Goal: Information Seeking & Learning: Understand process/instructions

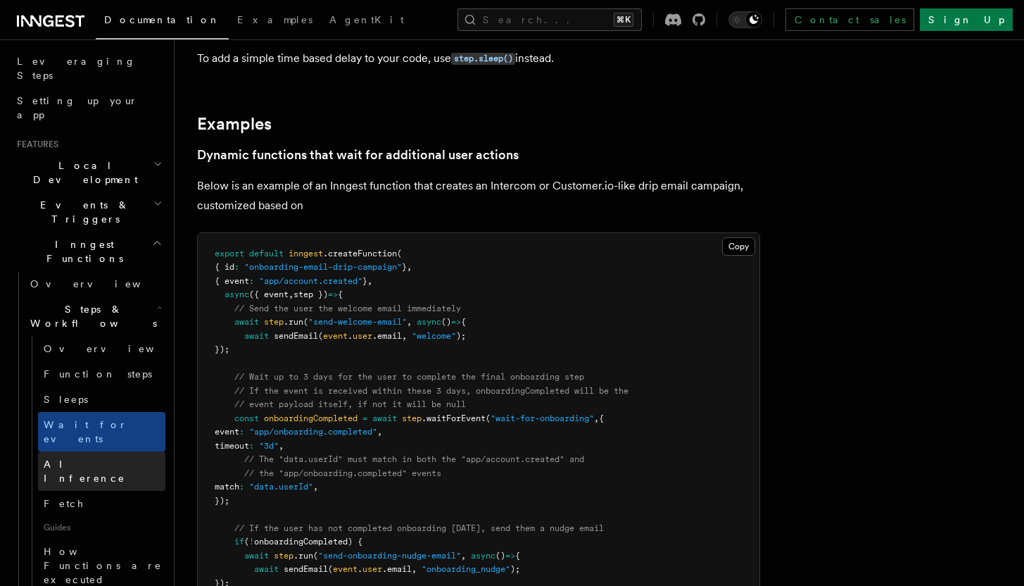
scroll to position [245, 0]
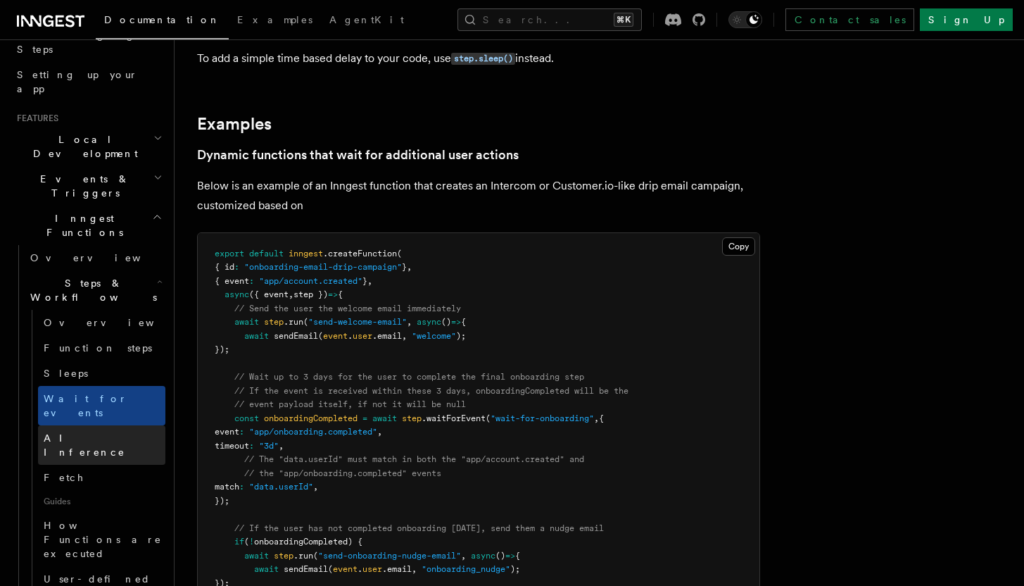
click at [100, 425] on link "AI Inference" at bounding box center [101, 444] width 127 height 39
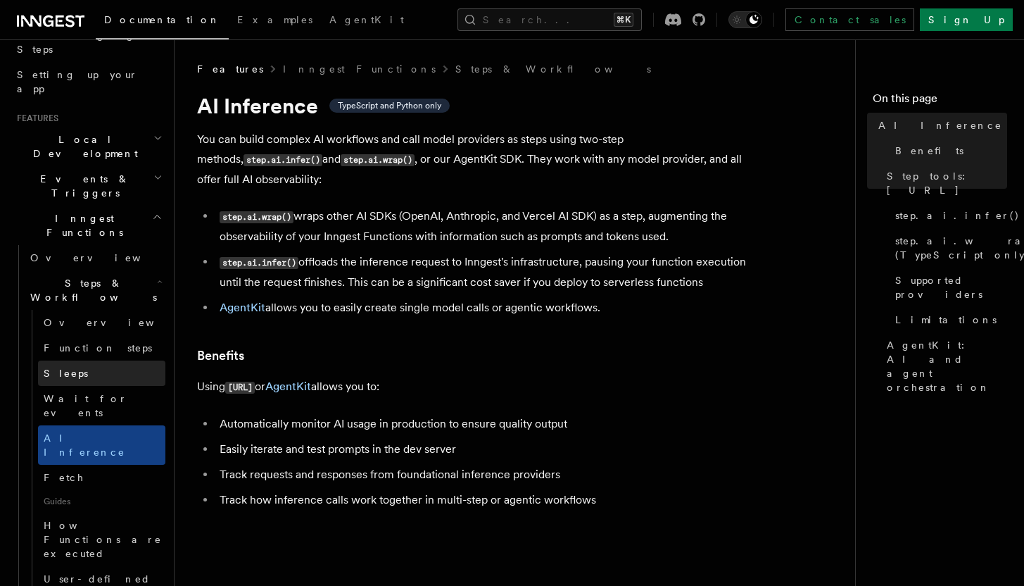
click at [131, 360] on link "Sleeps" at bounding box center [101, 372] width 127 height 25
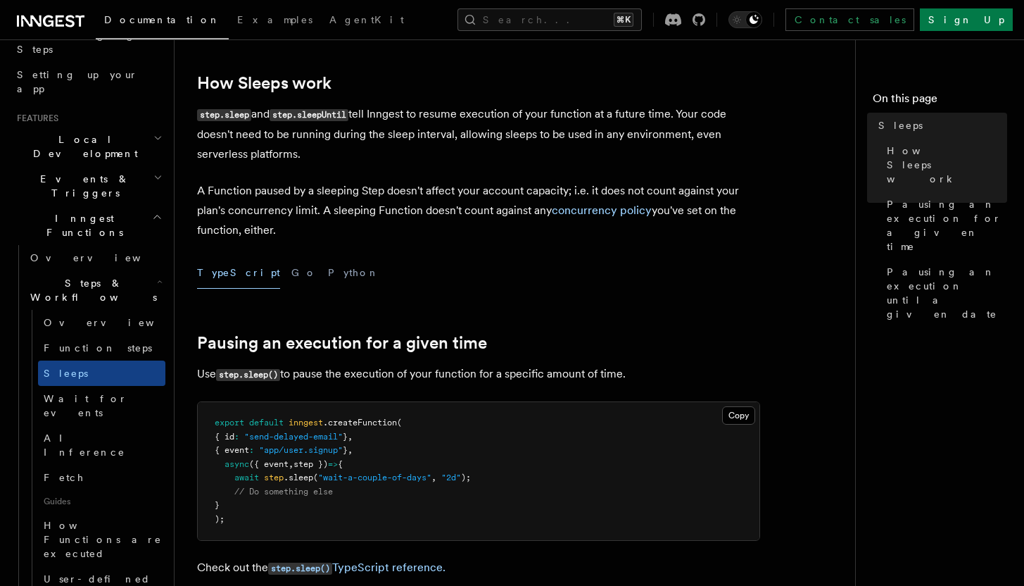
scroll to position [237, 0]
click at [120, 386] on link "Wait for events" at bounding box center [101, 405] width 127 height 39
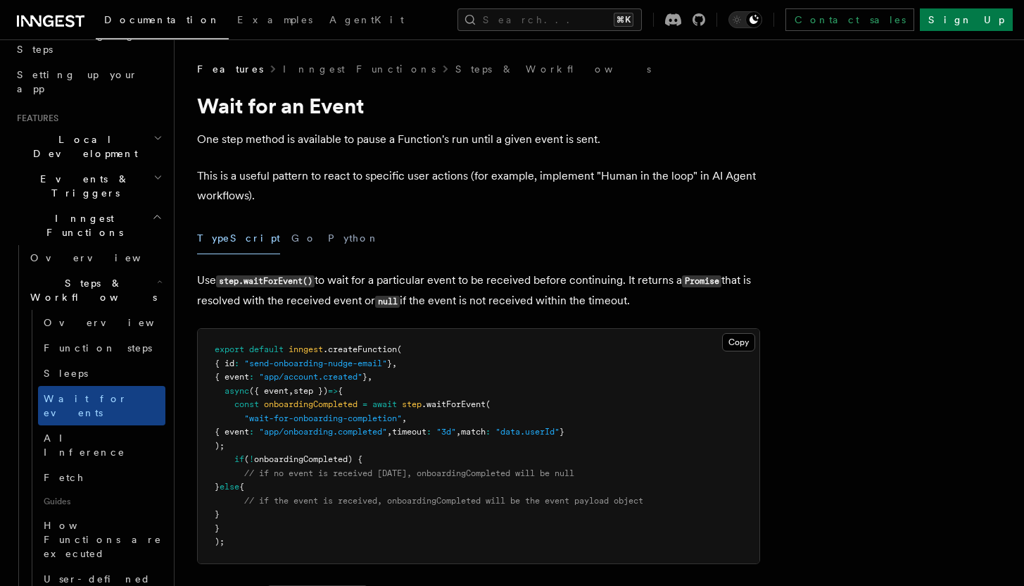
click at [152, 211] on icon "button" at bounding box center [157, 216] width 11 height 11
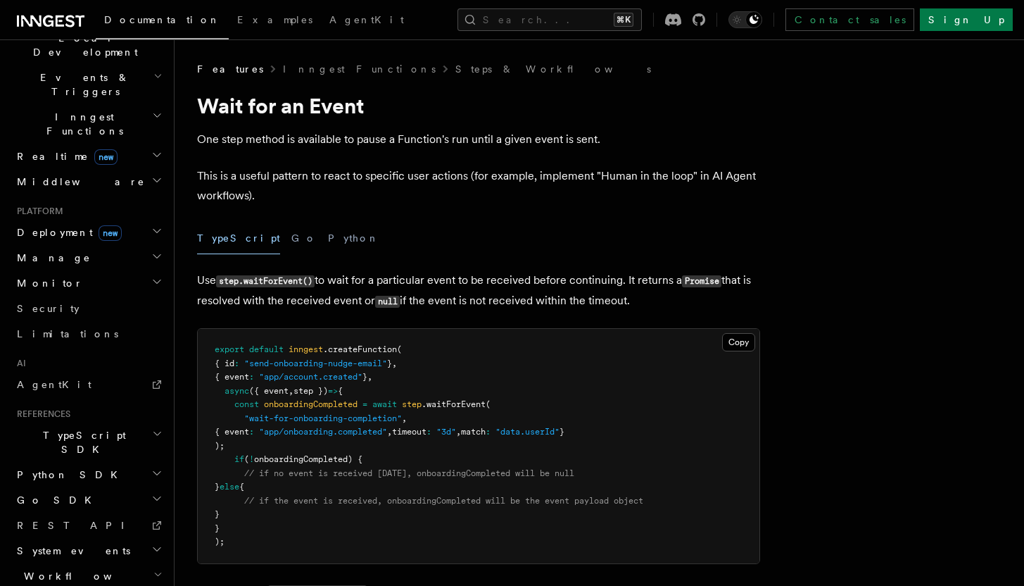
scroll to position [363, 0]
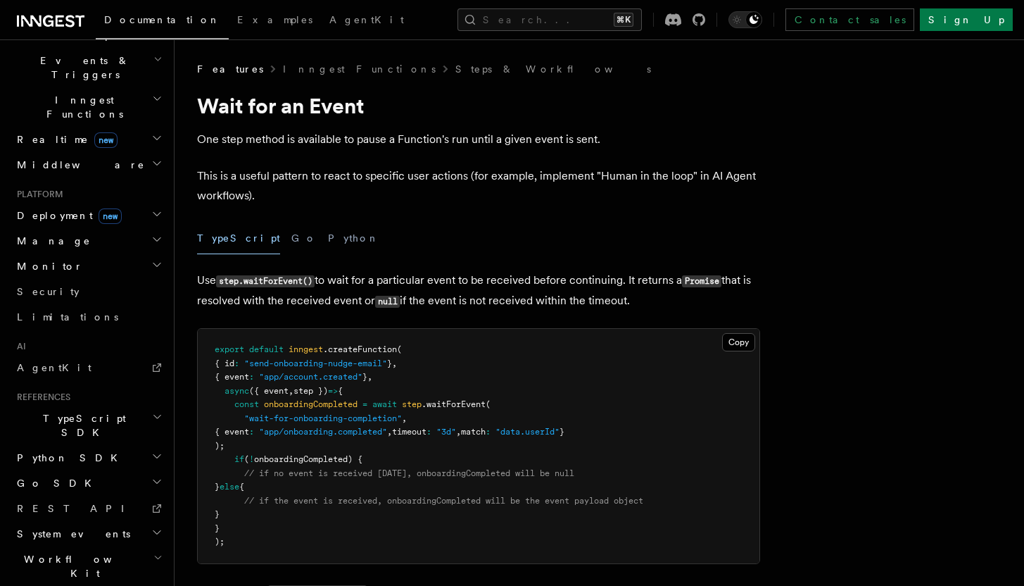
click at [153, 203] on h2 "Deployment new" at bounding box center [88, 215] width 154 height 25
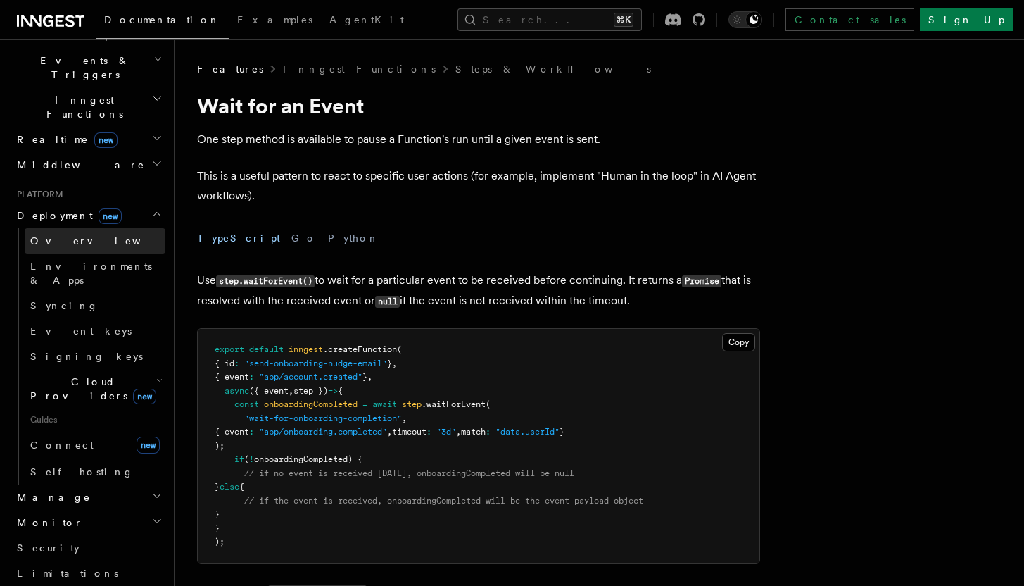
click at [39, 235] on span "Overview" at bounding box center [102, 240] width 145 height 11
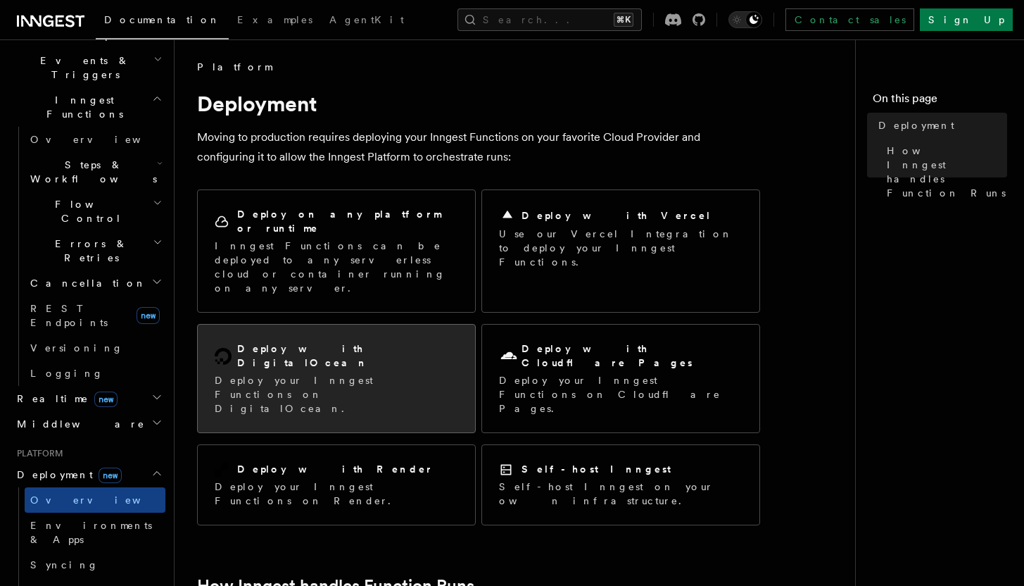
scroll to position [3, 0]
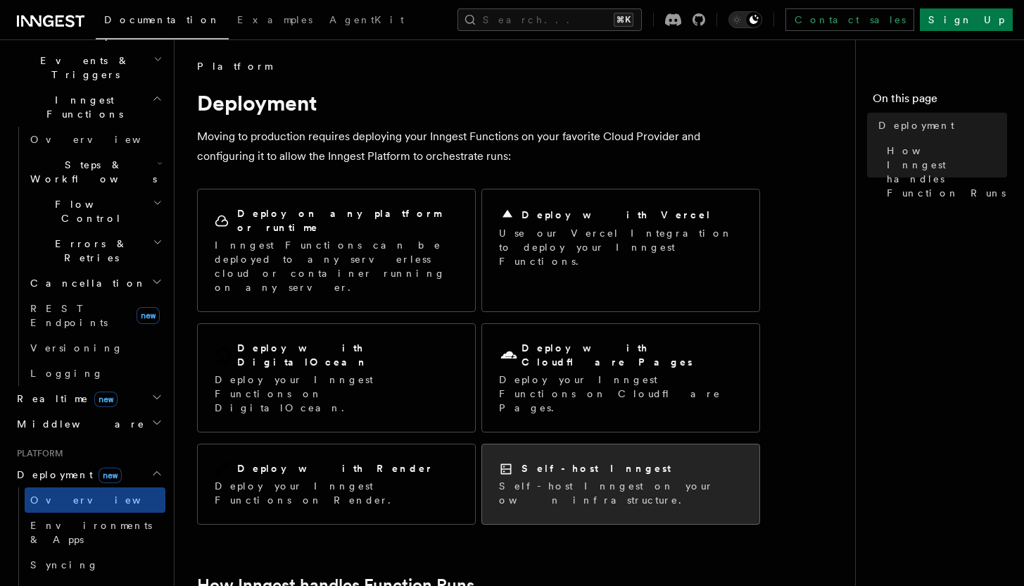
click at [702, 444] on div "Self-host Inngest Self-host Inngest on your own infrastructure." at bounding box center [620, 484] width 277 height 80
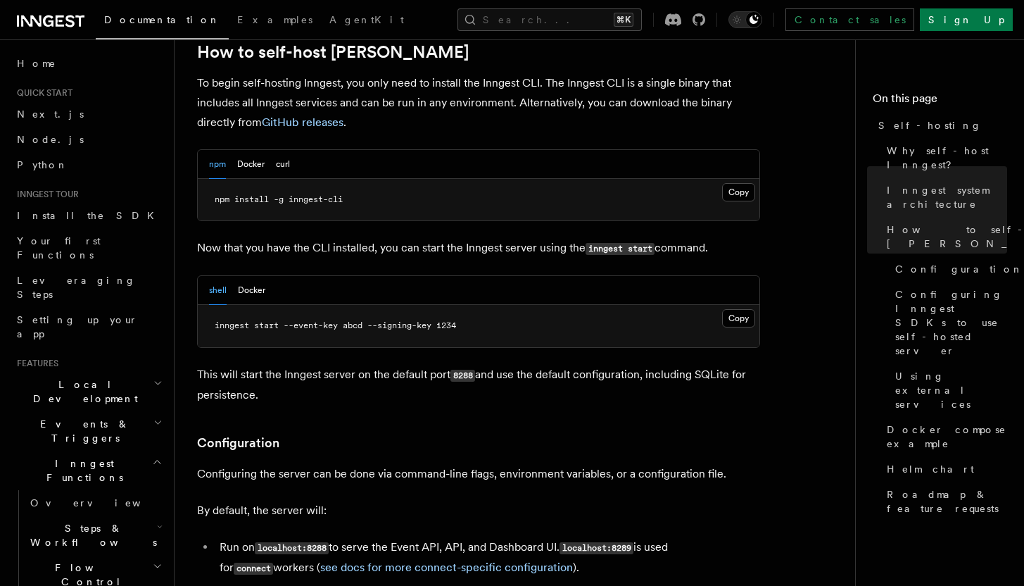
scroll to position [1448, 0]
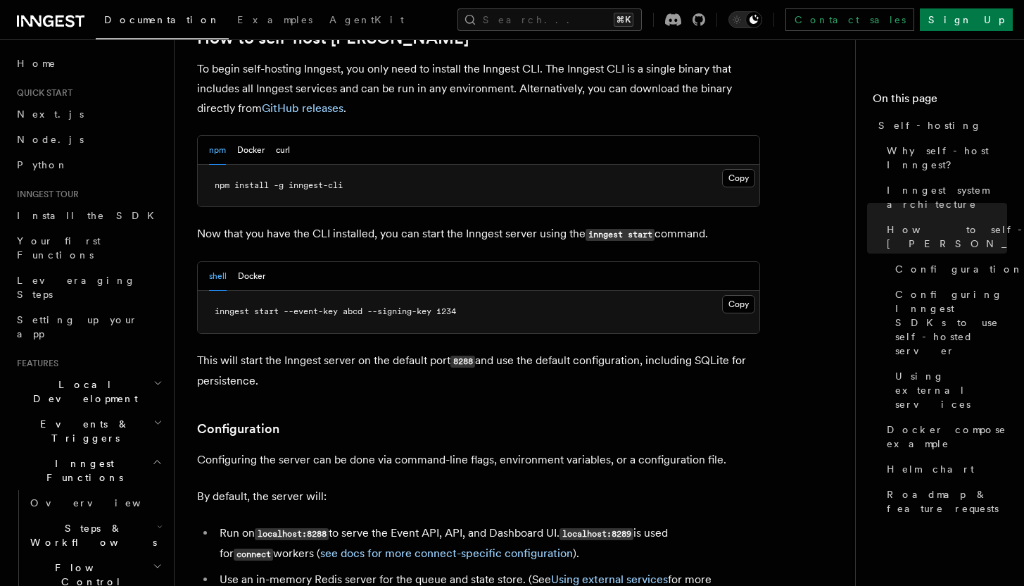
click at [236, 262] on div "shell Docker" at bounding box center [237, 276] width 56 height 29
click at [244, 262] on button "Docker" at bounding box center [251, 276] width 27 height 29
click at [227, 262] on div "shell Docker" at bounding box center [237, 276] width 56 height 29
click at [223, 262] on button "shell" at bounding box center [218, 276] width 18 height 29
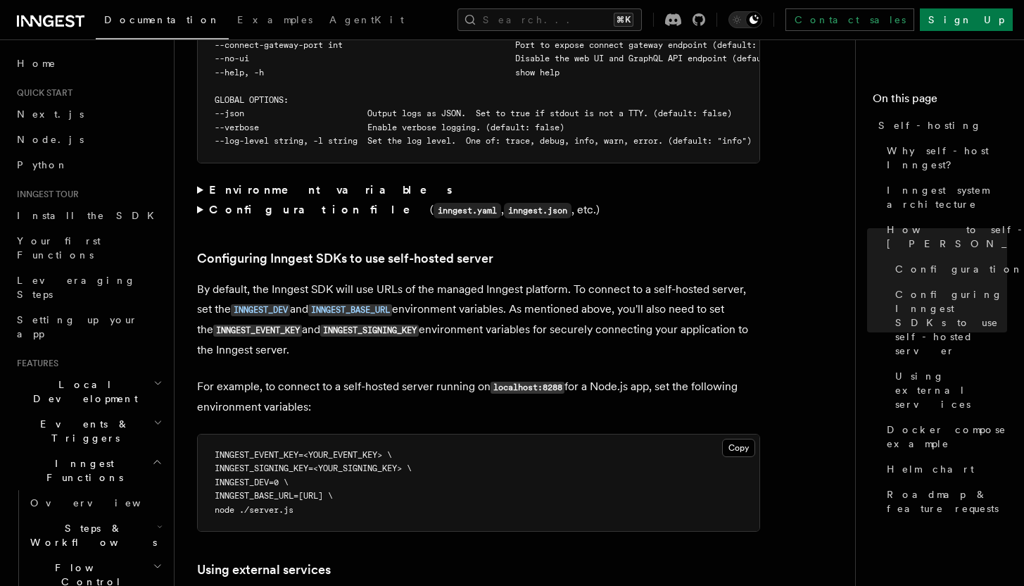
scroll to position [2867, 0]
drag, startPoint x: 386, startPoint y: 261, endPoint x: 506, endPoint y: 260, distance: 120.4
click at [506, 279] on p "By default, the Inngest SDK will use URLs of the managed Inngest platform. To c…" at bounding box center [478, 319] width 563 height 80
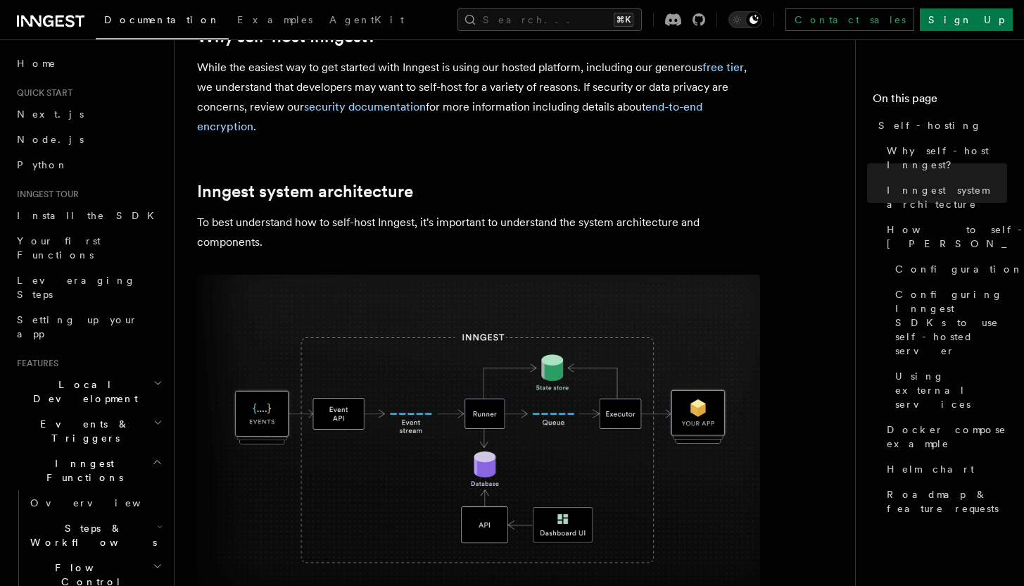
scroll to position [0, 0]
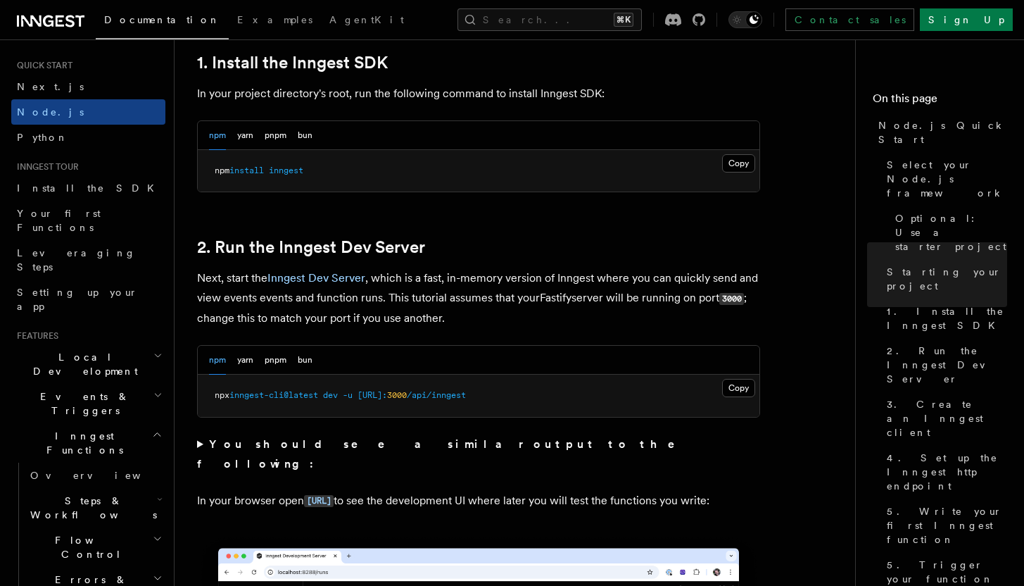
scroll to position [67, 0]
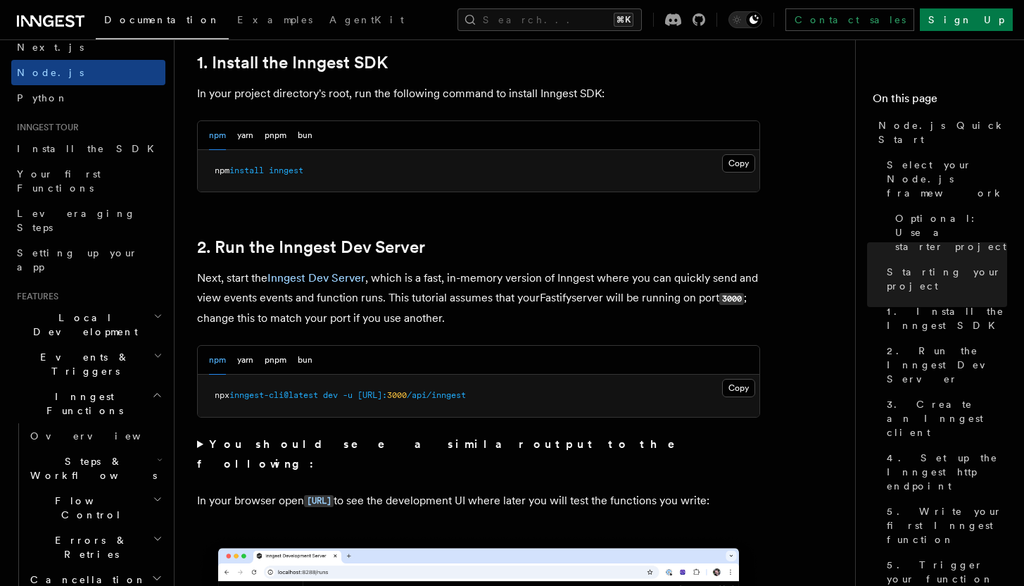
click at [153, 350] on icon "button" at bounding box center [157, 355] width 9 height 11
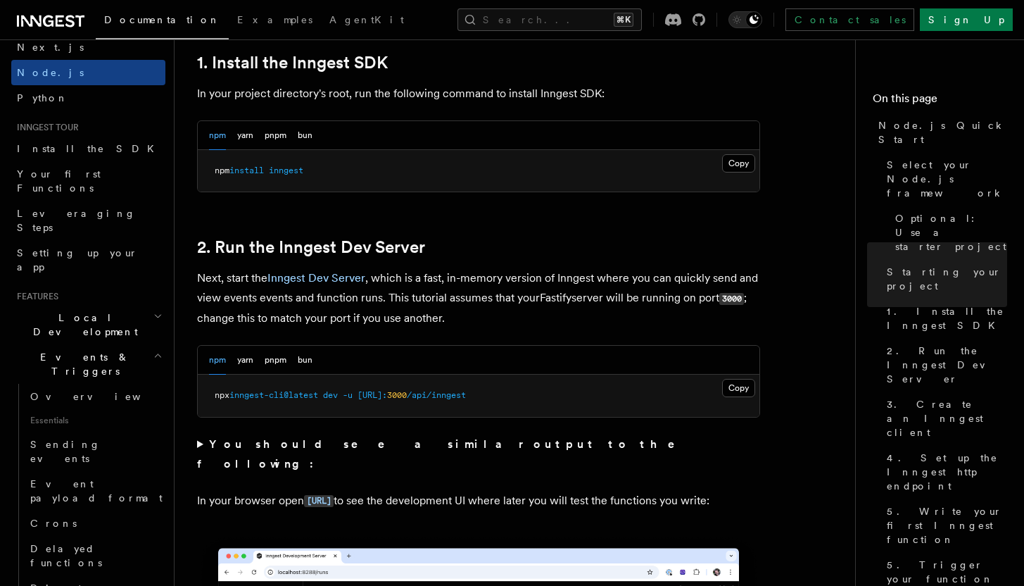
click at [153, 350] on icon "button" at bounding box center [157, 355] width 9 height 11
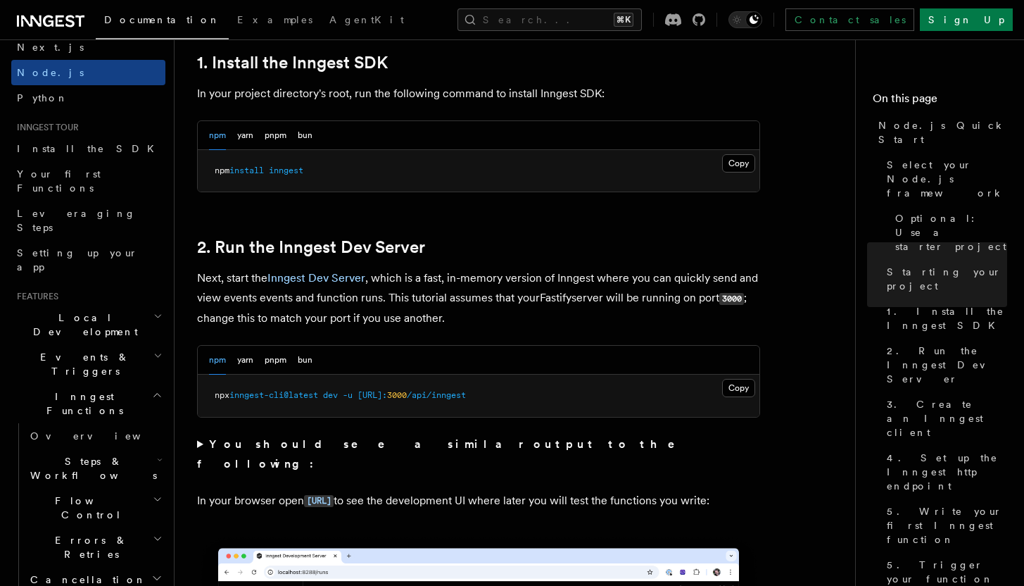
click at [147, 305] on h2 "Local Development" at bounding box center [88, 324] width 154 height 39
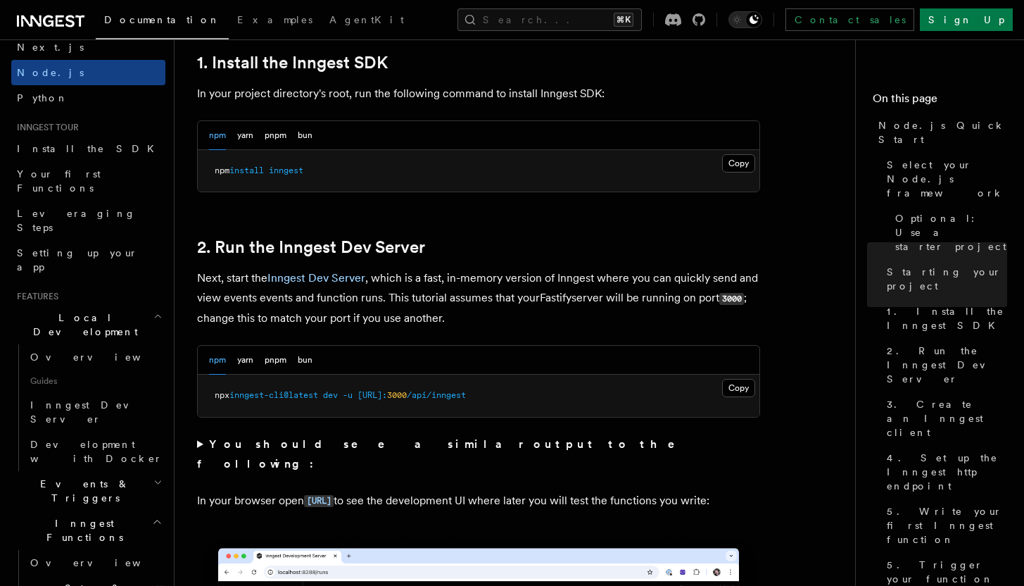
click at [147, 305] on h2 "Local Development" at bounding box center [88, 324] width 154 height 39
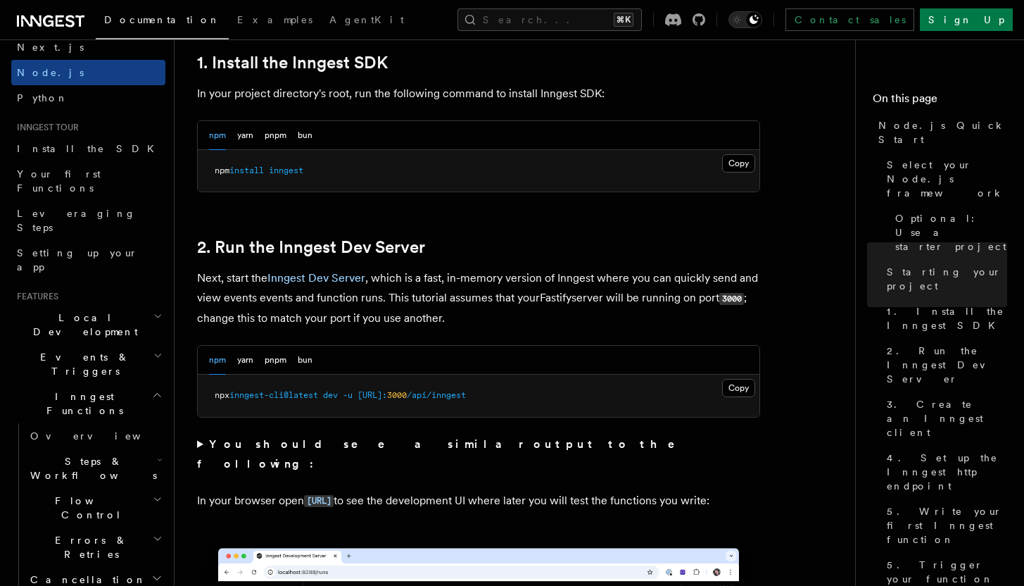
click at [152, 389] on icon "button" at bounding box center [157, 394] width 11 height 11
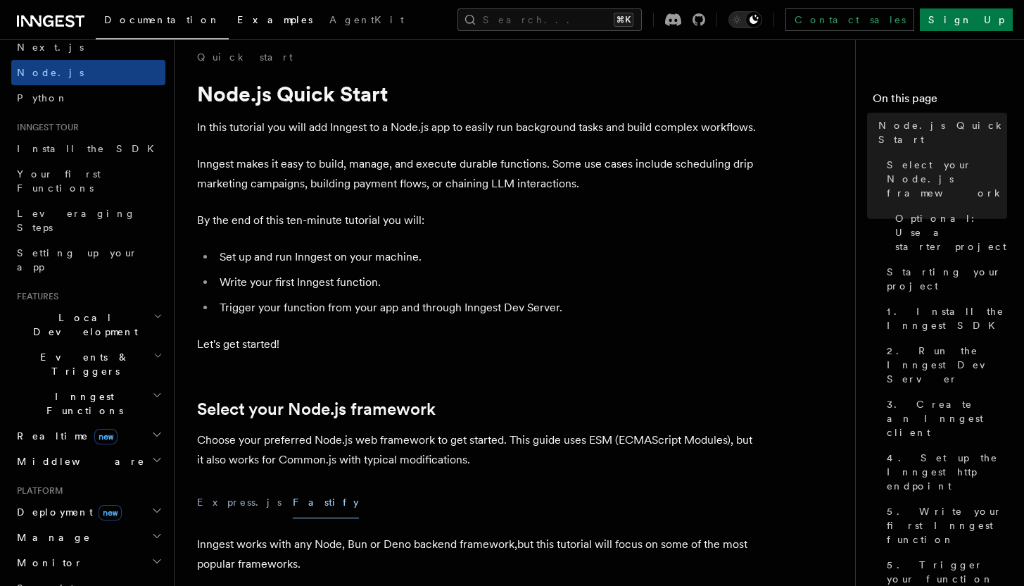
scroll to position [1, 0]
